Goal: Information Seeking & Learning: Learn about a topic

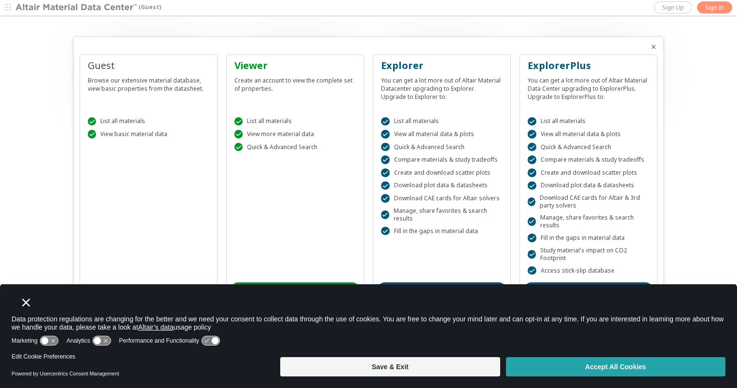
click at [571, 363] on button "Accept All Cookies" at bounding box center [616, 366] width 220 height 19
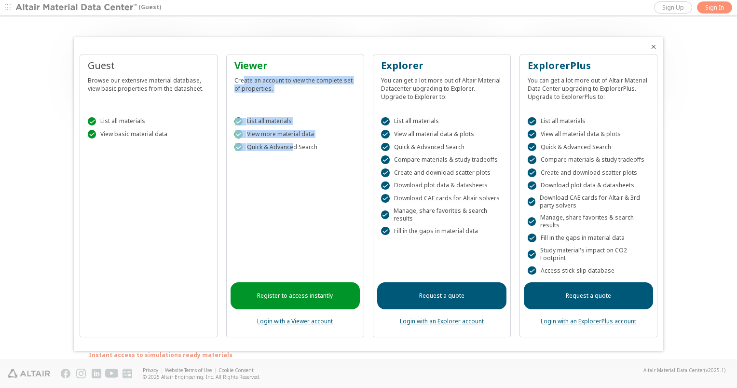
drag, startPoint x: 245, startPoint y: 83, endPoint x: 293, endPoint y: 155, distance: 87.7
click at [293, 155] on div "Viewer Create an account to view the complete set of properties.  List all mat…" at bounding box center [295, 196] width 138 height 283
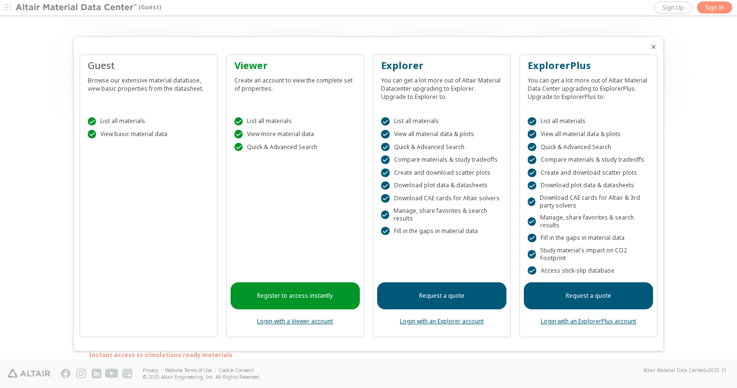
click at [434, 234] on div " Fill in the gaps in material data" at bounding box center [442, 231] width 122 height 9
drag, startPoint x: 293, startPoint y: 137, endPoint x: 320, endPoint y: 148, distance: 28.8
click at [320, 148] on div " List all materials  View more material data  Quick & Advanced Search" at bounding box center [295, 132] width 129 height 54
drag, startPoint x: 320, startPoint y: 148, endPoint x: 415, endPoint y: 142, distance: 95.3
click at [415, 142] on div " List all materials  View all material data & plots  Quick & Advanced Search…" at bounding box center [441, 180] width 129 height 151
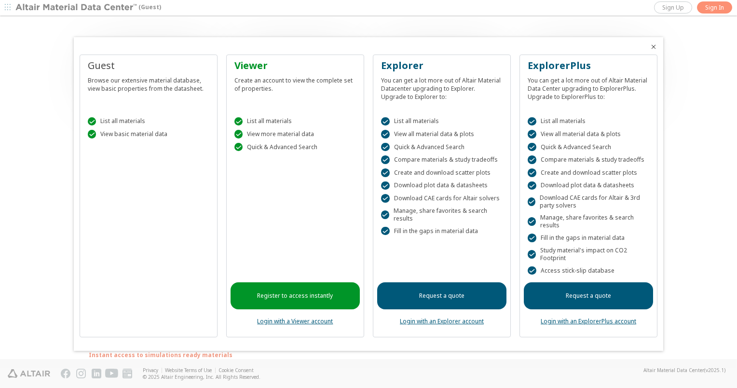
click at [121, 135] on div " View basic material data" at bounding box center [149, 134] width 122 height 9
click at [144, 275] on div "Guest Browse our extensive material database, view basic properties from the da…" at bounding box center [149, 196] width 138 height 283
click at [152, 166] on div "Guest Browse our extensive material database, view basic properties from the da…" at bounding box center [149, 196] width 138 height 283
click at [114, 104] on div "Guest Browse our extensive material database, view basic properties from the da…" at bounding box center [149, 196] width 138 height 283
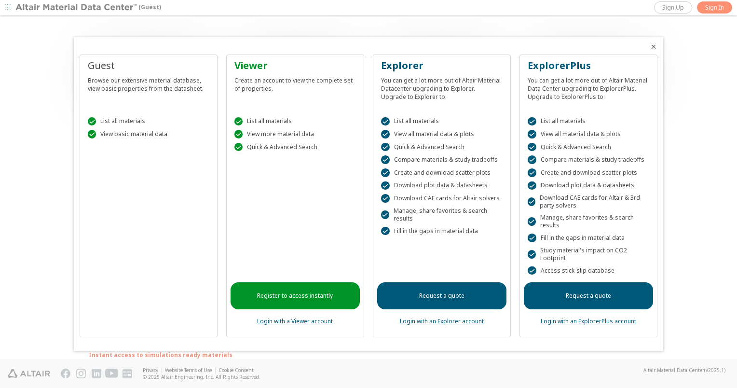
click at [115, 59] on div "Guest" at bounding box center [149, 66] width 122 height 14
click at [115, 60] on div "Guest" at bounding box center [149, 66] width 122 height 14
drag, startPoint x: 115, startPoint y: 60, endPoint x: 114, endPoint y: 95, distance: 35.2
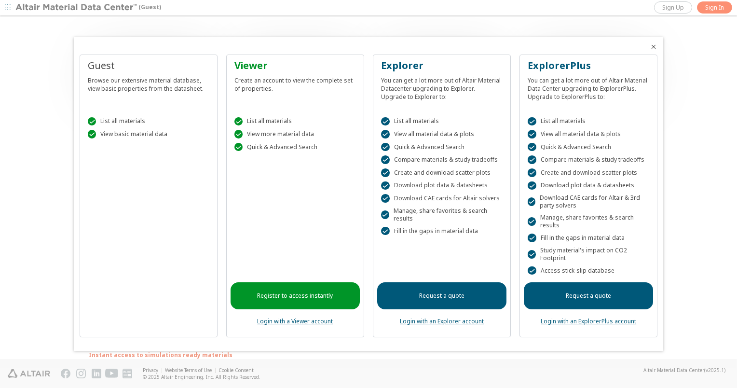
click at [114, 95] on div "Guest Browse our extensive material database, view basic properties from the da…" at bounding box center [148, 82] width 129 height 46
drag, startPoint x: 114, startPoint y: 114, endPoint x: 114, endPoint y: 125, distance: 11.1
click at [114, 125] on div " List all materials  View basic material data" at bounding box center [148, 125] width 129 height 41
drag, startPoint x: 114, startPoint y: 125, endPoint x: 115, endPoint y: 170, distance: 44.4
click at [115, 170] on div "Guest Browse our extensive material database, view basic properties from the da…" at bounding box center [149, 196] width 138 height 283
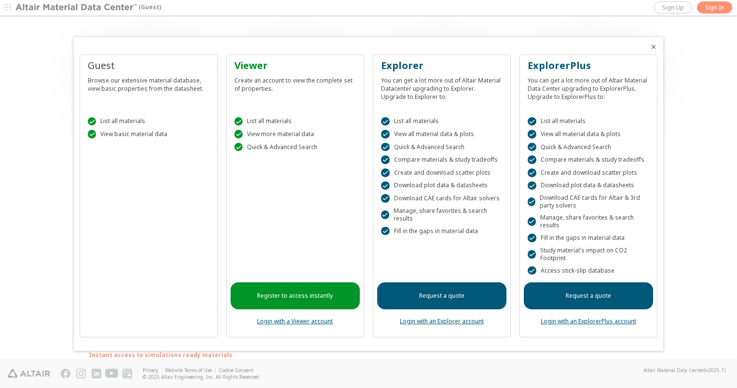
click at [100, 68] on div "Guest" at bounding box center [149, 66] width 122 height 14
click at [96, 260] on div "Guest Browse our extensive material database, view basic properties from the da…" at bounding box center [149, 196] width 138 height 283
drag, startPoint x: 120, startPoint y: 322, endPoint x: 128, endPoint y: 303, distance: 20.5
click at [121, 318] on div "Guest Browse our extensive material database, view basic properties from the da…" at bounding box center [149, 196] width 138 height 283
click at [129, 303] on div "Guest Browse our extensive material database, view basic properties from the da…" at bounding box center [149, 196] width 138 height 283
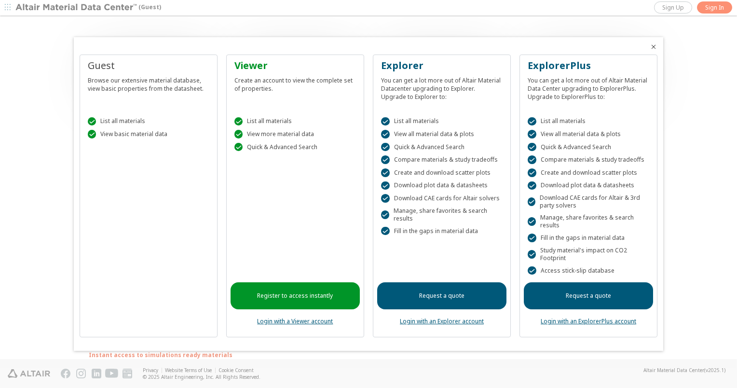
click at [146, 330] on div "Guest Browse our extensive material database, view basic properties from the da…" at bounding box center [149, 196] width 138 height 283
click at [145, 353] on div at bounding box center [368, 194] width 737 height 388
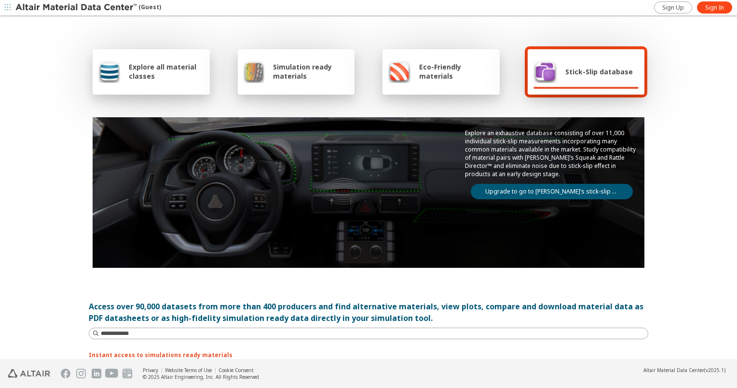
click at [156, 78] on span "Explore all material classes" at bounding box center [166, 71] width 75 height 18
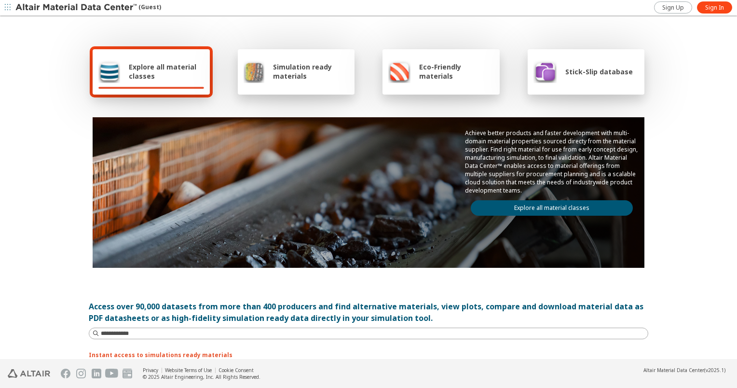
scroll to position [97, 0]
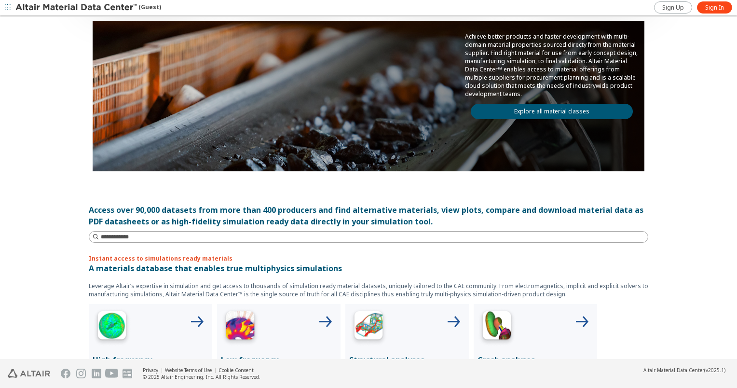
click at [260, 244] on div "Explore all material classes Simulation ready materials Eco-Friendly materials …" at bounding box center [368, 91] width 579 height 343
click at [260, 239] on input at bounding box center [374, 237] width 547 height 10
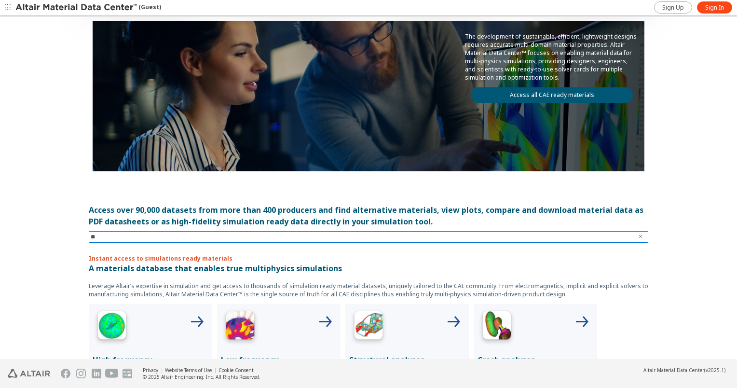
type input "*"
type input "******"
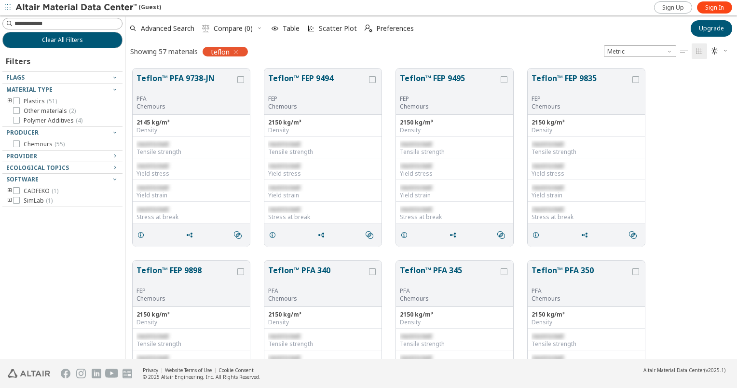
click at [415, 73] on button "Teflon™ FEP 9495" at bounding box center [449, 83] width 99 height 23
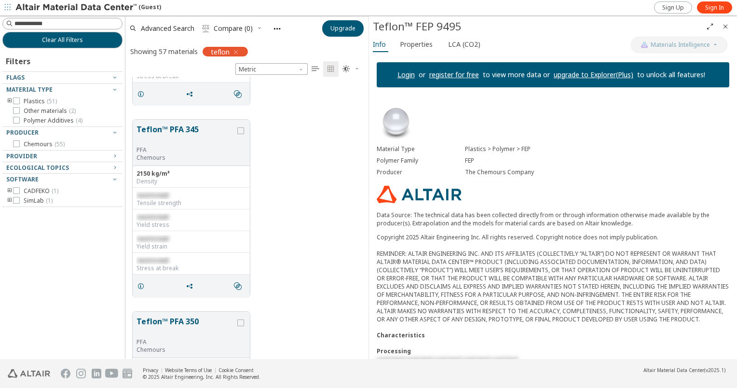
click at [729, 26] on icon "Close" at bounding box center [726, 27] width 8 height 8
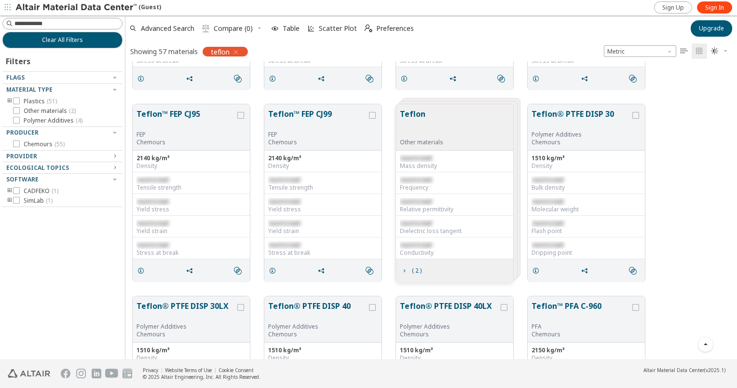
scroll to position [291, 604]
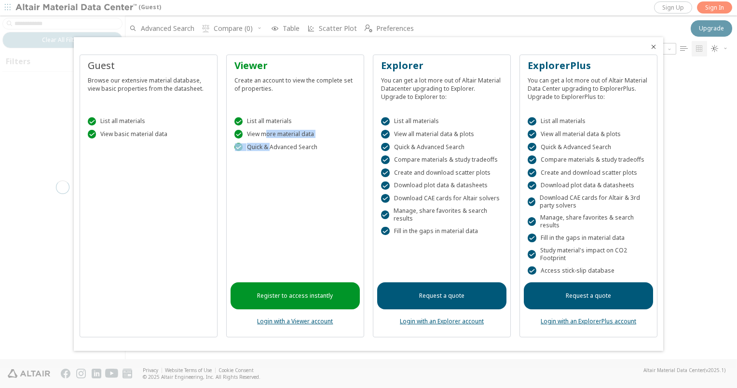
drag, startPoint x: 264, startPoint y: 137, endPoint x: 272, endPoint y: 144, distance: 10.9
click at [272, 144] on div " List all materials  View more material data  Quick & Advanced Search" at bounding box center [295, 132] width 129 height 54
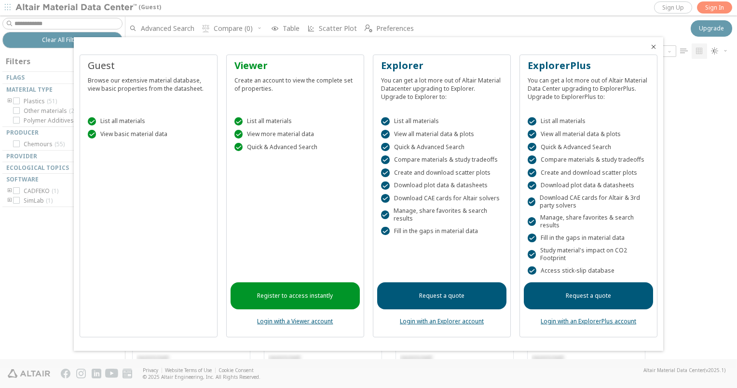
drag, startPoint x: 272, startPoint y: 144, endPoint x: 410, endPoint y: 137, distance: 138.2
click at [410, 137] on div " View all material data & plots" at bounding box center [442, 134] width 122 height 9
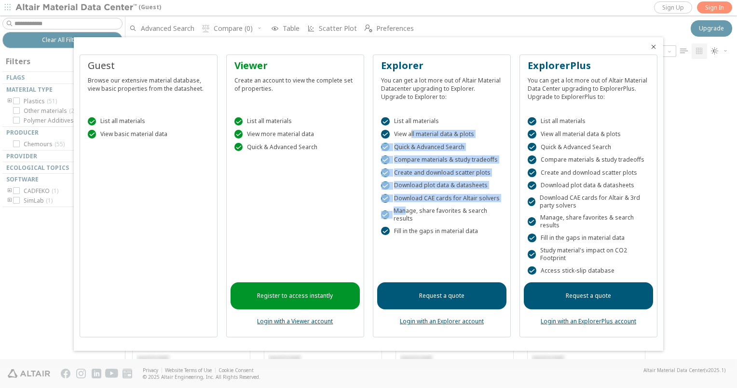
drag, startPoint x: 410, startPoint y: 136, endPoint x: 407, endPoint y: 208, distance: 72.4
click at [407, 208] on div " List all materials  View all material data & plots  Quick & Advanced Search…" at bounding box center [441, 180] width 129 height 151
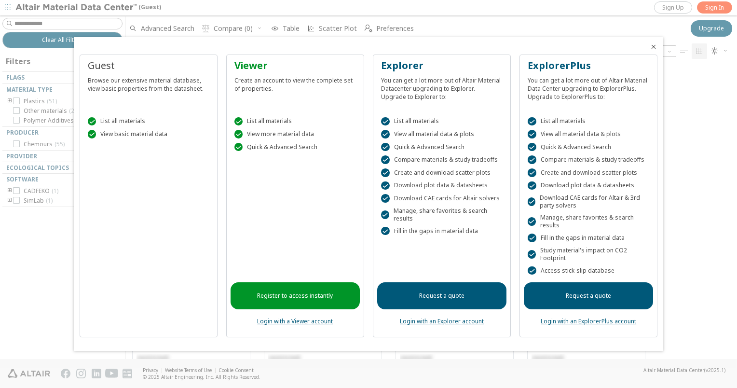
drag, startPoint x: 407, startPoint y: 208, endPoint x: 406, endPoint y: 234, distance: 25.6
click at [406, 234] on div " Fill in the gaps in material data" at bounding box center [442, 231] width 122 height 9
click at [428, 294] on link "Request a quote" at bounding box center [441, 295] width 129 height 27
